Goal: Task Accomplishment & Management: Use online tool/utility

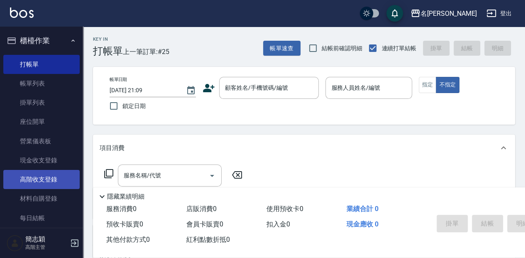
click at [47, 183] on link "高階收支登錄" at bounding box center [41, 179] width 76 height 19
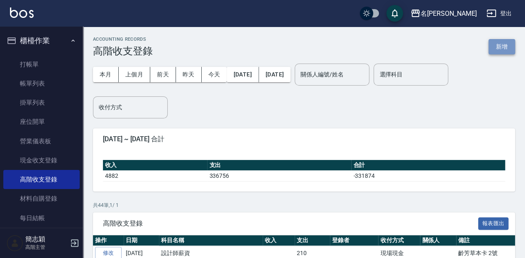
click at [501, 52] on button "新增" at bounding box center [502, 46] width 27 height 15
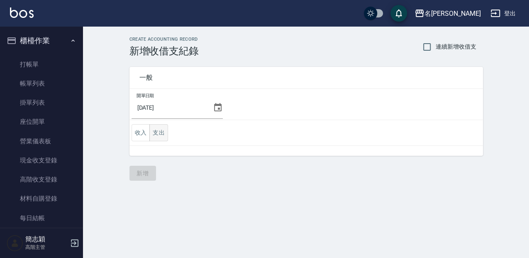
click at [159, 132] on button "支出" at bounding box center [158, 132] width 19 height 17
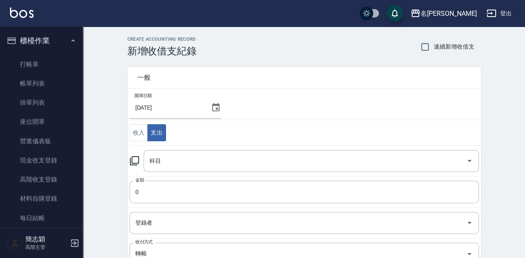
click at [134, 159] on icon at bounding box center [134, 161] width 10 height 10
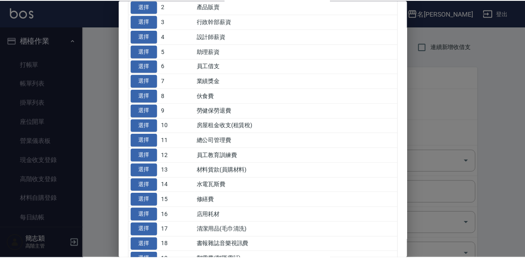
scroll to position [83, 0]
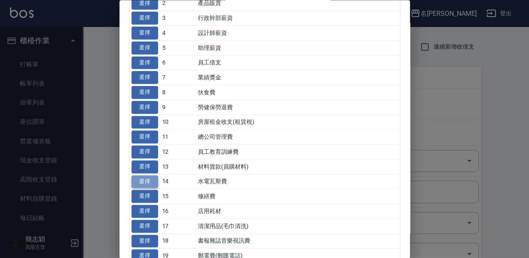
click at [142, 181] on button "選擇" at bounding box center [145, 181] width 27 height 13
type input "14 水電瓦斯費"
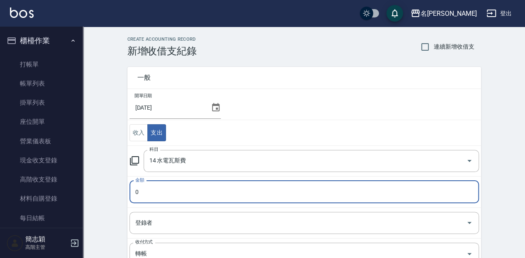
click at [133, 193] on input "0" at bounding box center [303, 192] width 349 height 22
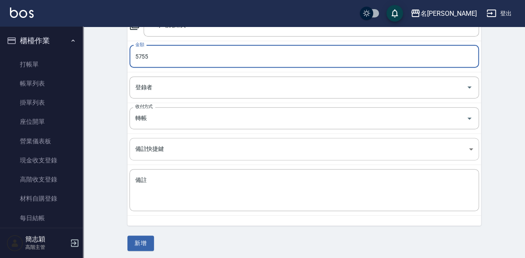
scroll to position [136, 0]
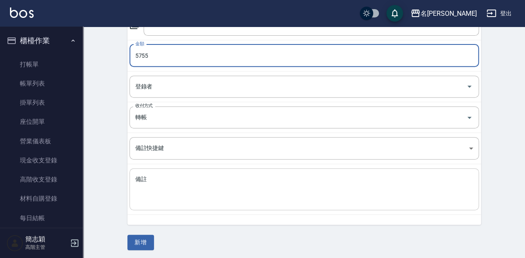
type input "5755"
click at [173, 194] on textarea "備註" at bounding box center [304, 189] width 338 height 28
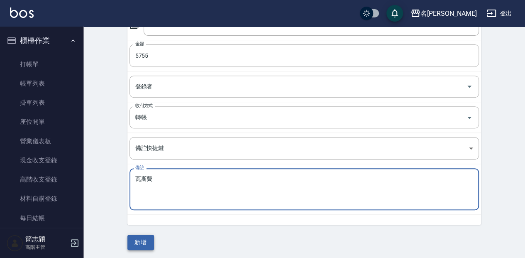
type textarea "瓦斯費"
click at [146, 243] on button "新增" at bounding box center [140, 242] width 27 height 15
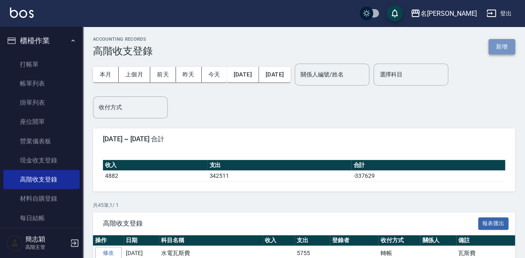
click at [497, 49] on button "新增" at bounding box center [502, 46] width 27 height 15
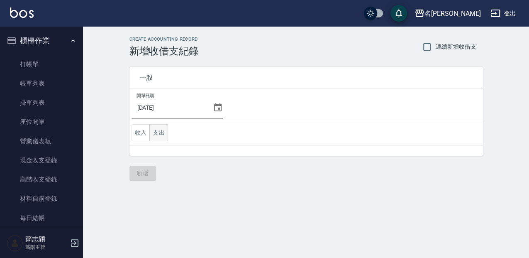
click at [157, 129] on button "支出" at bounding box center [158, 132] width 19 height 17
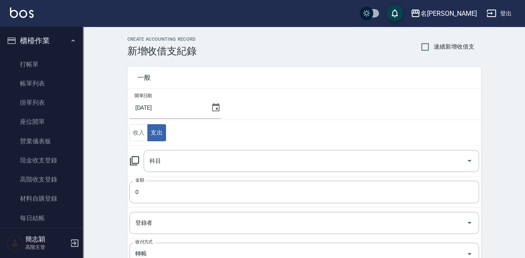
click at [134, 157] on icon at bounding box center [134, 161] width 10 height 10
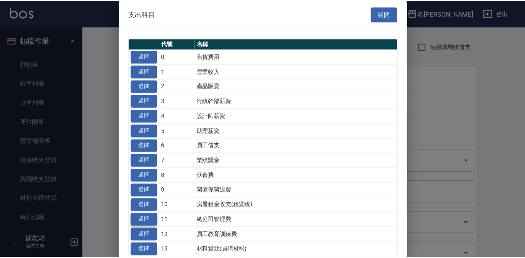
scroll to position [55, 0]
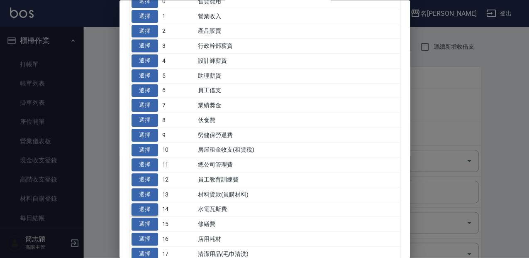
click at [141, 207] on button "選擇" at bounding box center [145, 209] width 27 height 13
type input "14 水電瓦斯費"
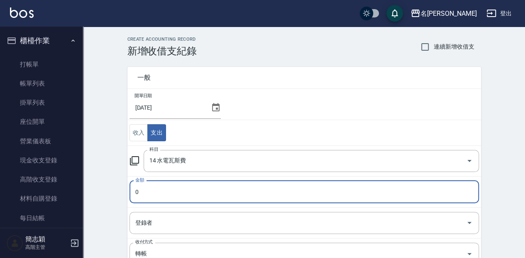
click at [135, 193] on input "0" at bounding box center [303, 192] width 349 height 22
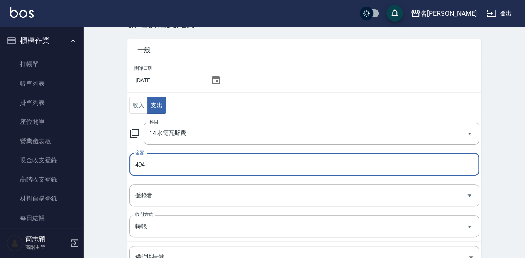
type input "494"
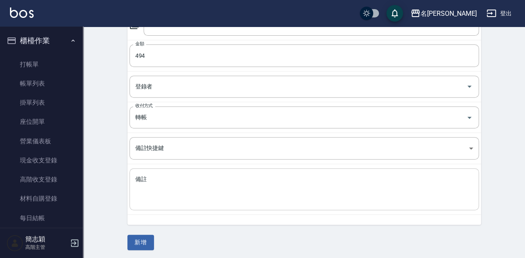
scroll to position [136, 0]
click at [142, 189] on textarea "備註" at bounding box center [304, 189] width 338 height 28
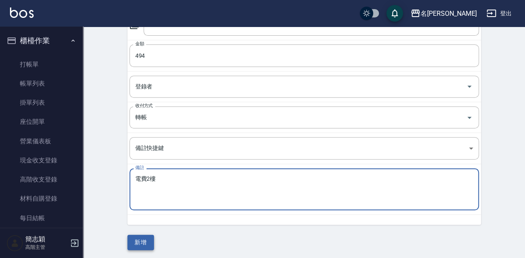
type textarea "電費2樓"
click at [141, 242] on button "新增" at bounding box center [140, 242] width 27 height 15
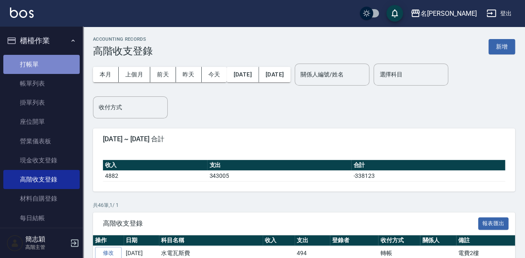
click at [41, 67] on link "打帳單" at bounding box center [41, 64] width 76 height 19
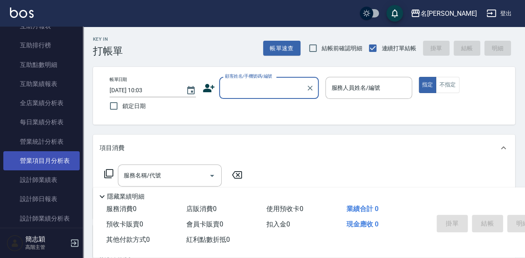
scroll to position [442, 0]
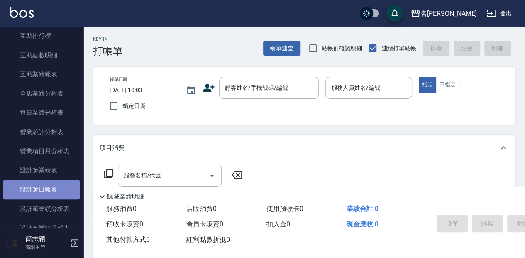
click at [61, 193] on link "設計師日報表" at bounding box center [41, 189] width 76 height 19
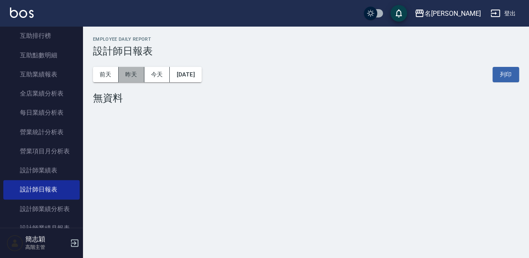
click at [134, 72] on button "昨天" at bounding box center [132, 74] width 26 height 15
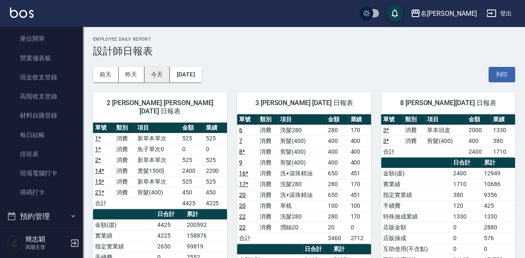
drag, startPoint x: 108, startPoint y: 75, endPoint x: 149, endPoint y: 72, distance: 41.6
click at [108, 75] on button "前天" at bounding box center [106, 74] width 26 height 15
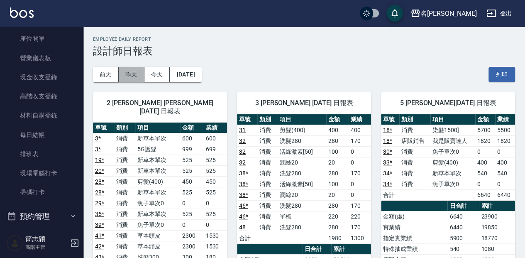
click at [133, 73] on button "昨天" at bounding box center [132, 74] width 26 height 15
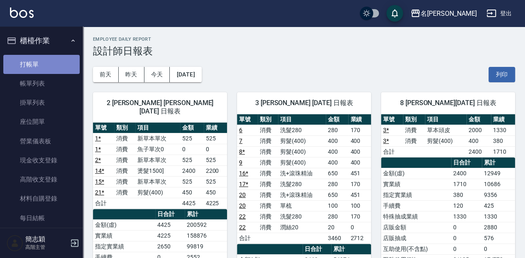
click at [54, 63] on link "打帳單" at bounding box center [41, 64] width 76 height 19
